Goal: Task Accomplishment & Management: Use online tool/utility

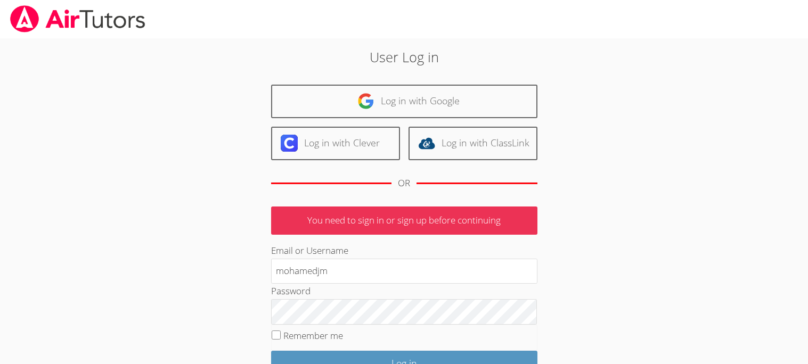
type input "mohamedjm"
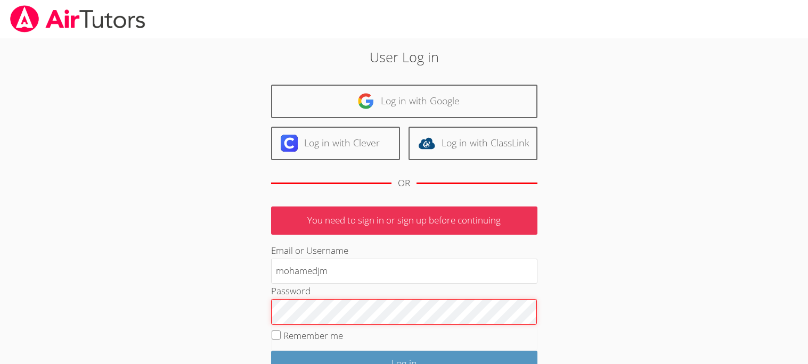
click at [271, 351] on input "Log in" at bounding box center [404, 363] width 266 height 25
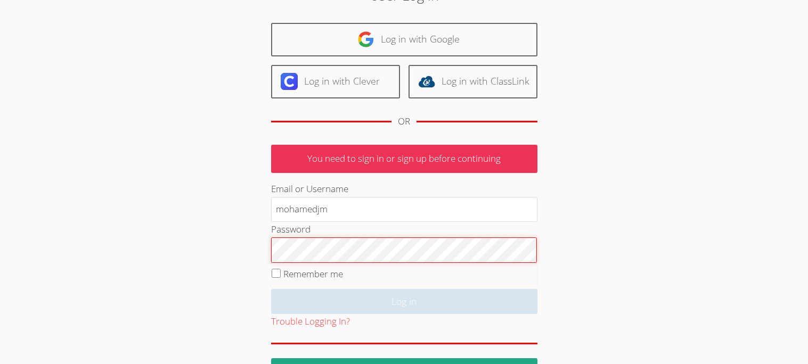
scroll to position [62, 0]
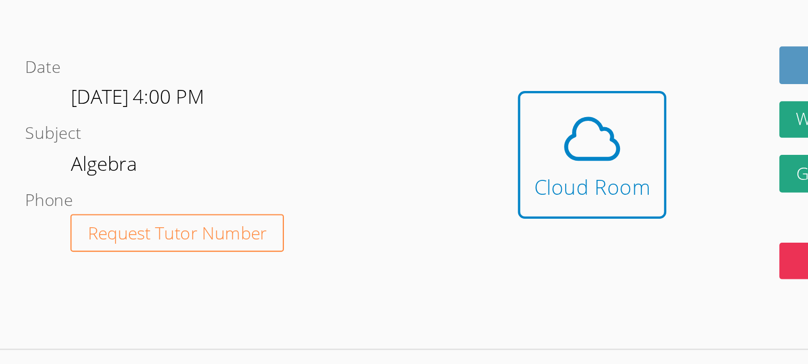
scroll to position [173, 0]
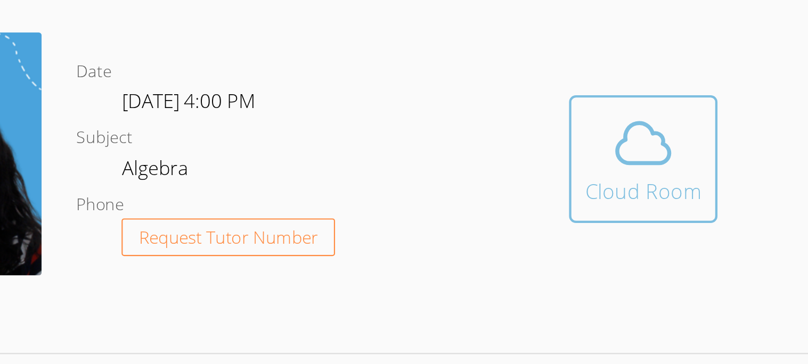
click at [507, 139] on div "Cloud Room" at bounding box center [523, 146] width 54 height 15
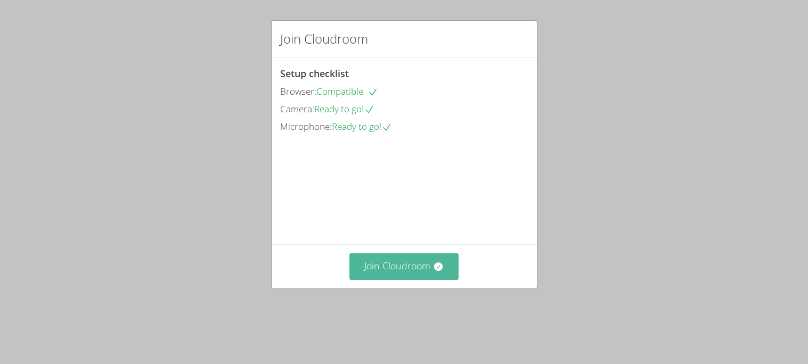
click at [392, 280] on button "Join Cloudroom" at bounding box center [403, 267] width 109 height 26
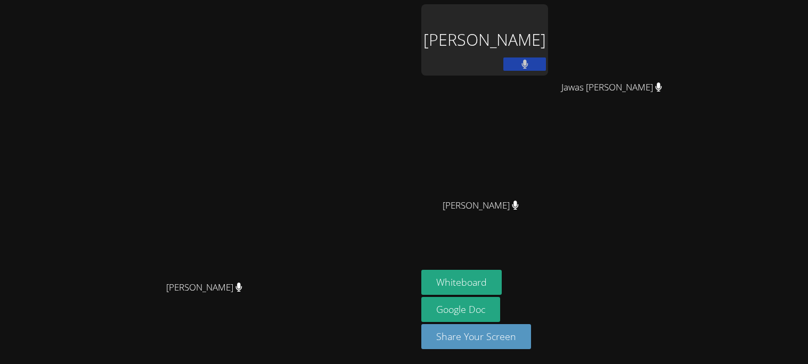
click at [548, 50] on div "Mohamed Jameel Muharram" at bounding box center [484, 39] width 127 height 71
click at [546, 61] on button at bounding box center [524, 64] width 43 height 13
click at [546, 62] on button at bounding box center [524, 64] width 43 height 13
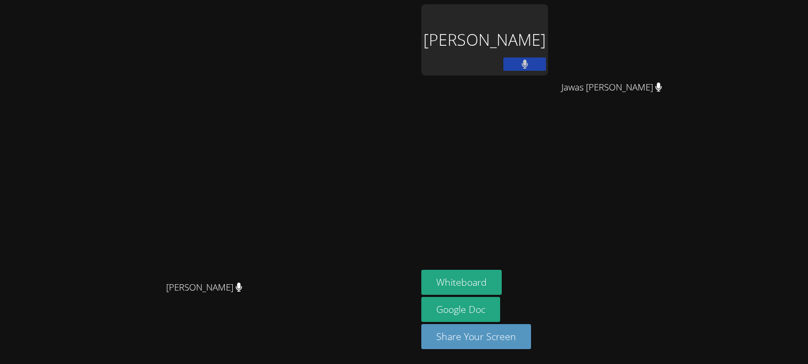
click at [548, 31] on div "Mohamed Jameel Muharram" at bounding box center [484, 39] width 127 height 71
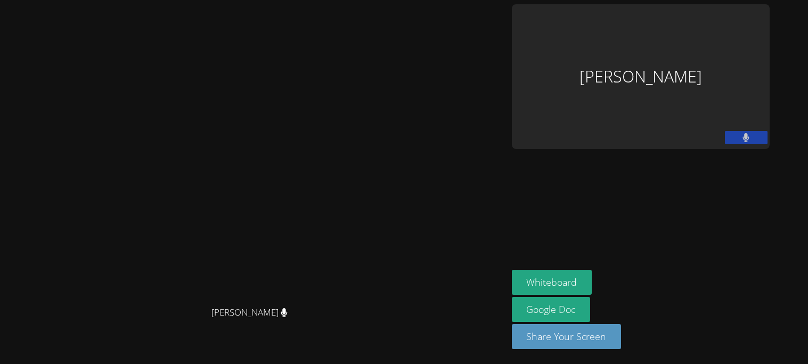
click at [644, 87] on div "Mohamed Jameel Muharram" at bounding box center [641, 76] width 258 height 145
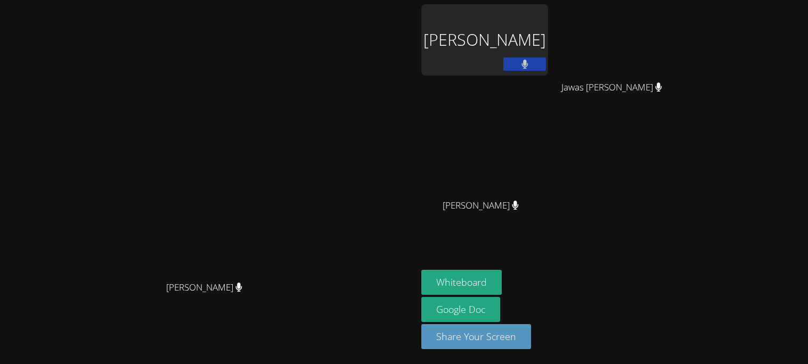
click at [548, 43] on div "Mohamed Jameel Muharram" at bounding box center [484, 39] width 127 height 71
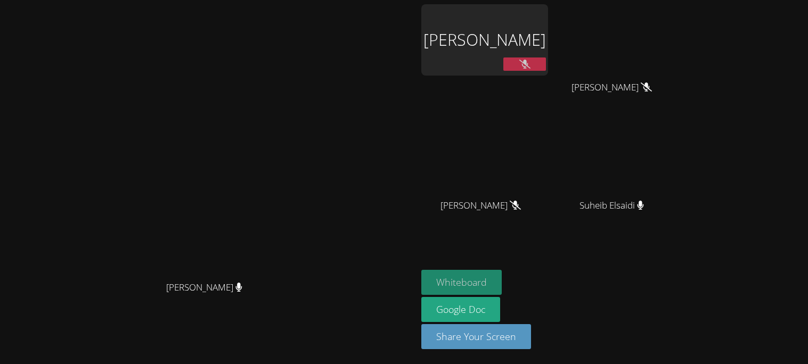
click at [502, 277] on button "Whiteboard" at bounding box center [461, 282] width 80 height 25
